Goal: Navigation & Orientation: Find specific page/section

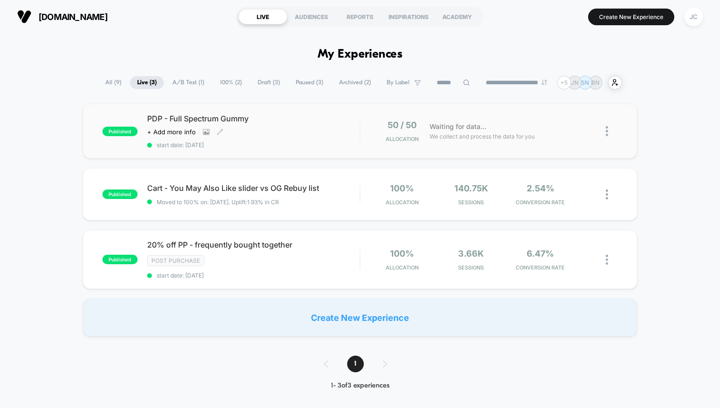
click at [292, 131] on div "Click to view images Click to edit experience details + Add more info" at bounding box center [221, 132] width 149 height 8
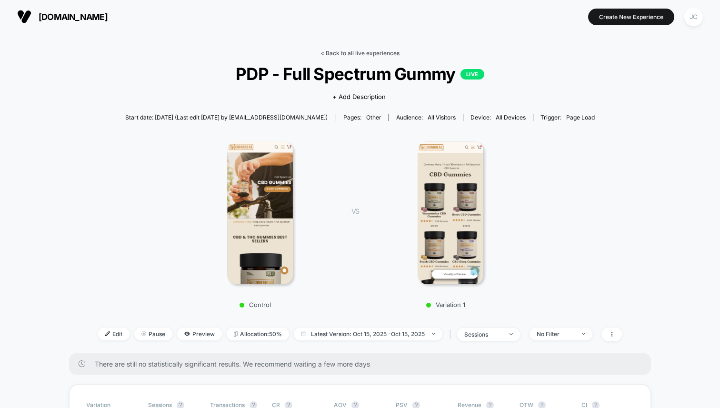
click at [372, 50] on link "< Back to all live experiences" at bounding box center [360, 53] width 79 height 7
